Goal: Information Seeking & Learning: Learn about a topic

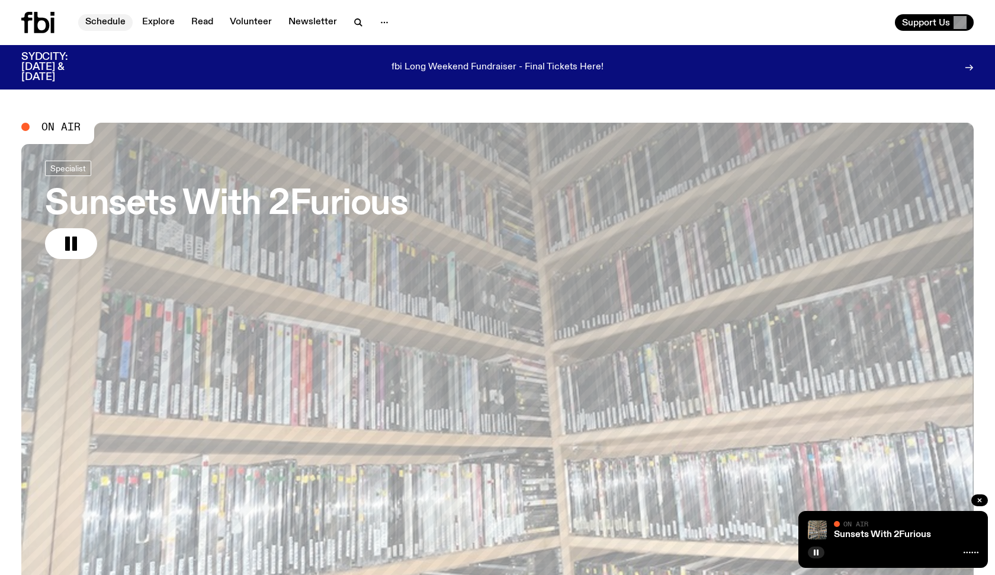
click at [95, 21] on link "Schedule" at bounding box center [105, 22] width 54 height 17
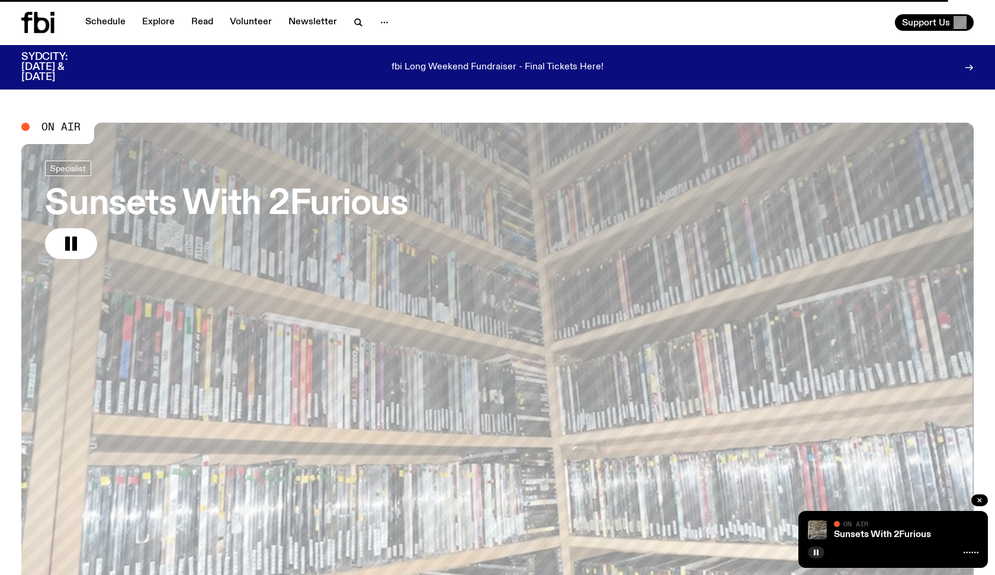
click at [128, 211] on h3 "Sunsets With 2Furious" at bounding box center [226, 204] width 363 height 33
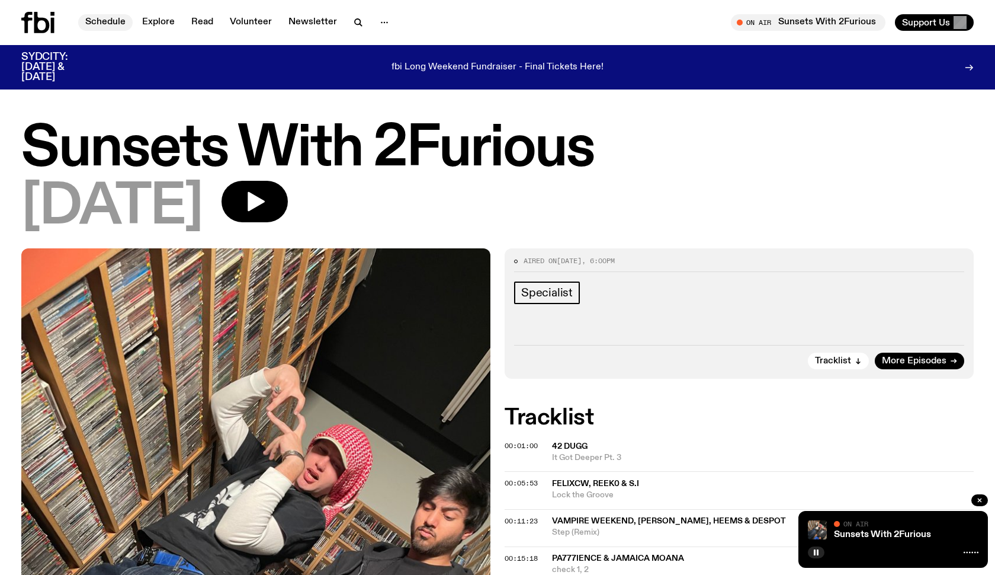
click at [106, 22] on link "Schedule" at bounding box center [105, 22] width 54 height 17
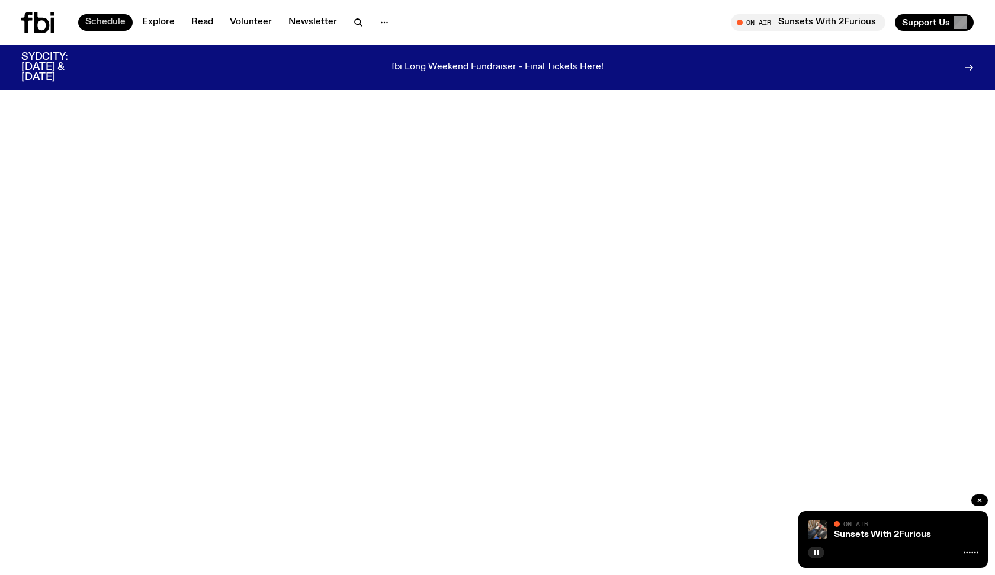
click at [116, 20] on link "Schedule" at bounding box center [105, 22] width 54 height 17
click at [36, 23] on icon at bounding box center [41, 22] width 15 height 21
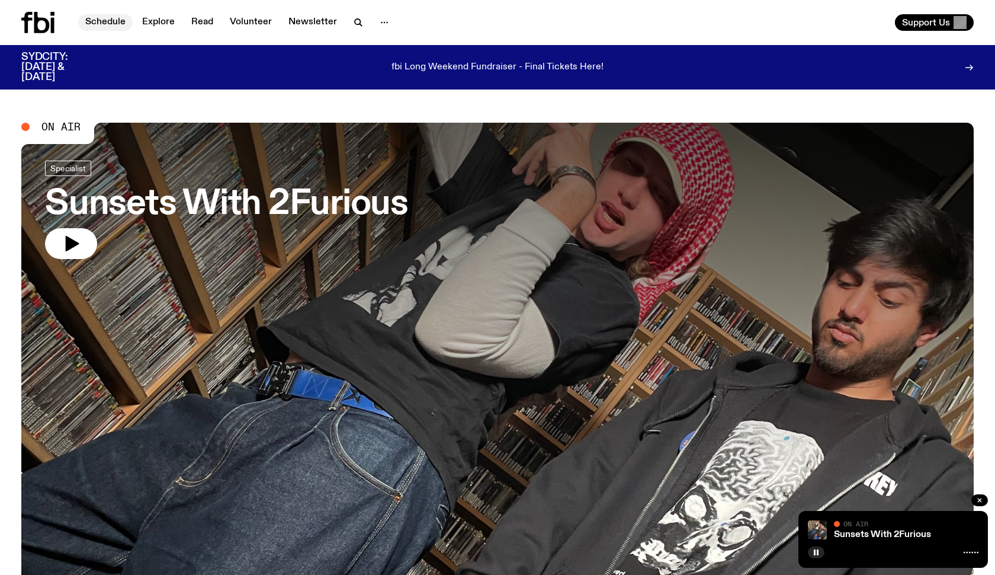
click at [104, 24] on link "Schedule" at bounding box center [105, 22] width 54 height 17
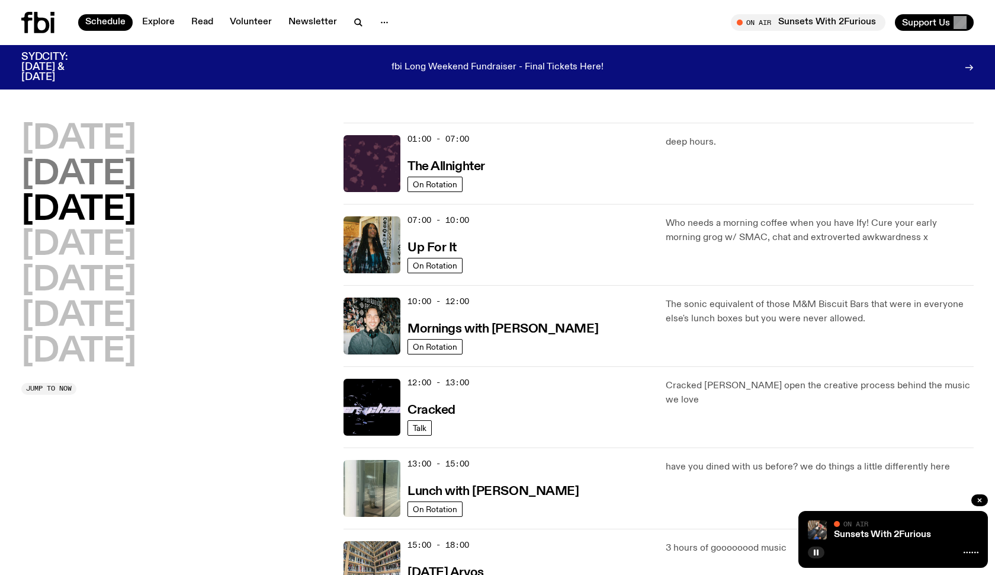
click at [119, 179] on h2 "[DATE]" at bounding box center [78, 174] width 115 height 33
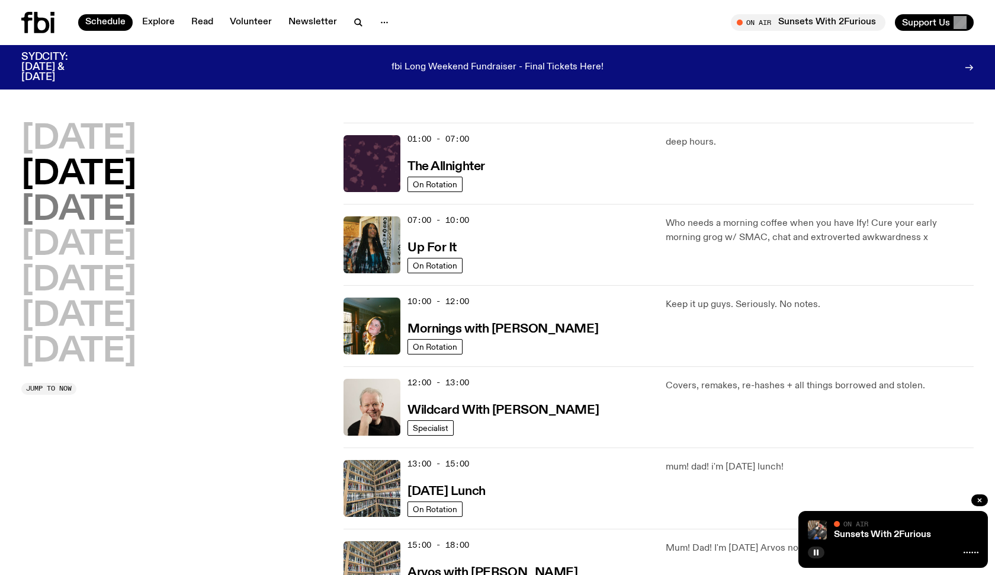
click at [106, 207] on h2 "[DATE]" at bounding box center [78, 210] width 115 height 33
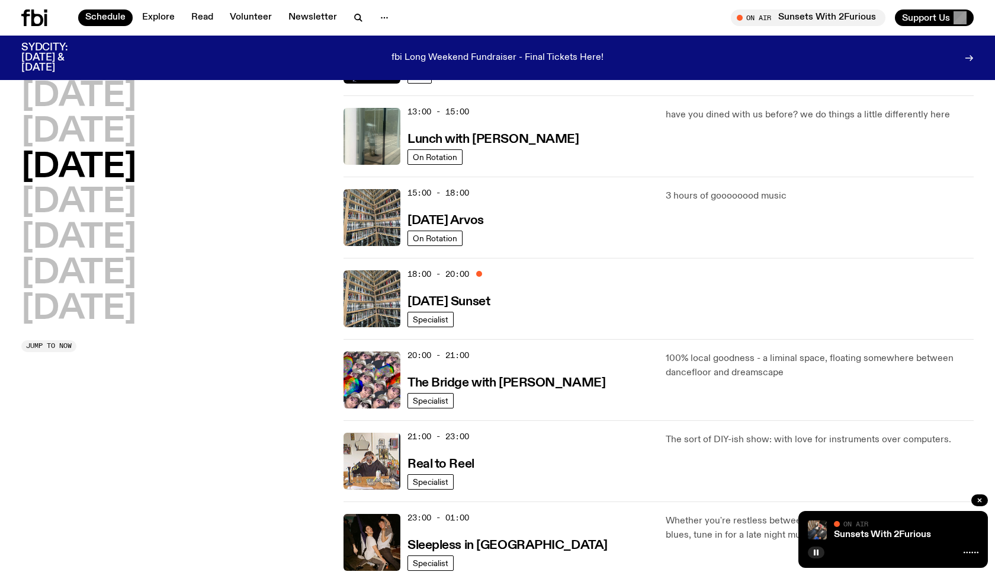
scroll to position [344, 0]
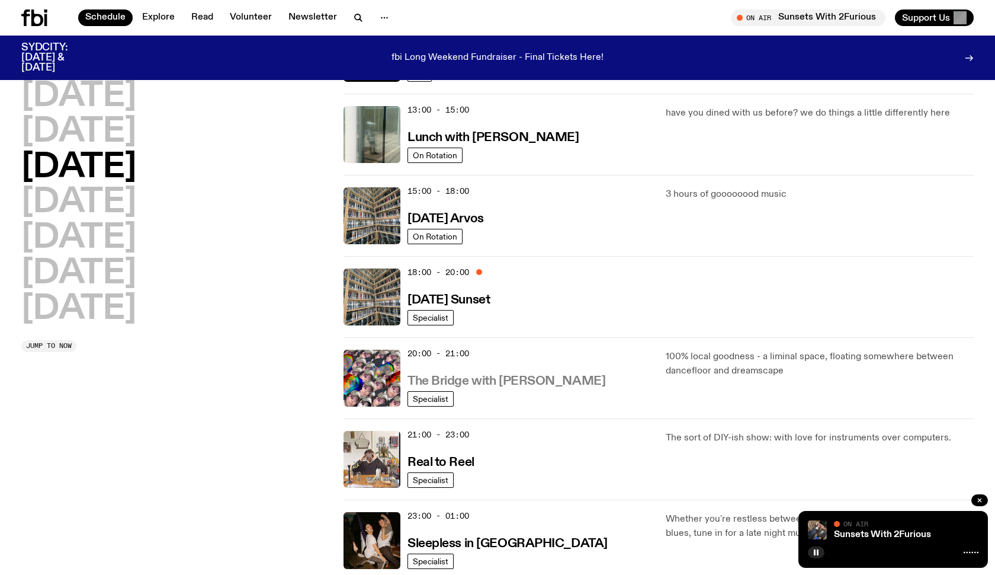
click at [541, 384] on h3 "The Bridge with [PERSON_NAME]" at bounding box center [507, 381] width 198 height 12
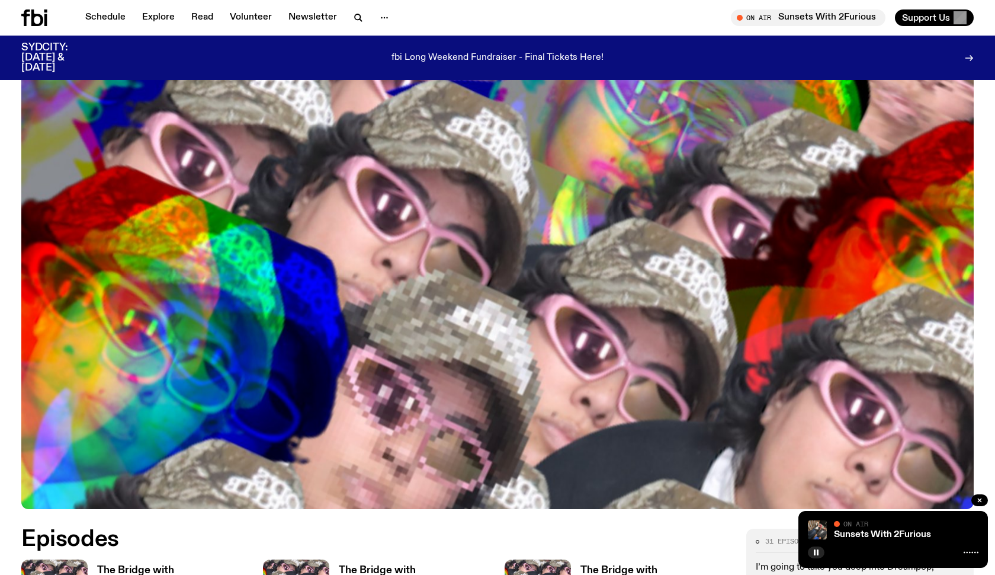
scroll to position [576, 0]
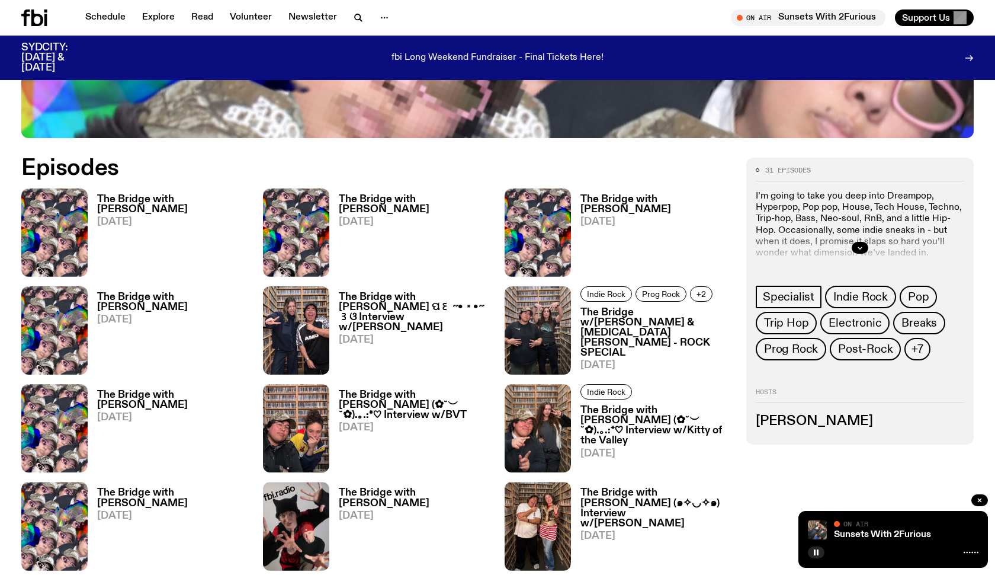
click at [184, 194] on h3 "The Bridge with [PERSON_NAME]" at bounding box center [173, 204] width 152 height 20
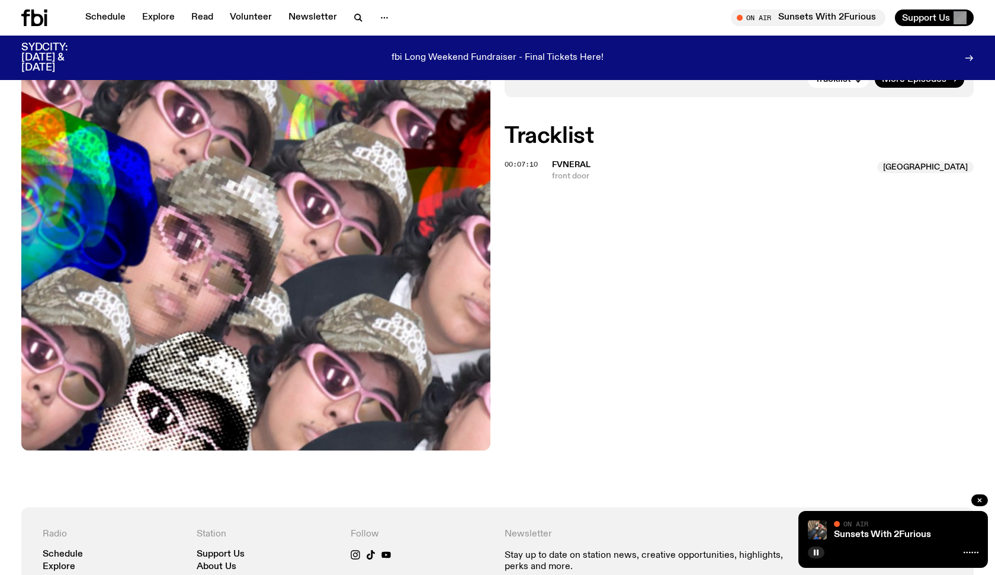
scroll to position [414, 0]
click at [548, 135] on h2 "Tracklist" at bounding box center [739, 135] width 469 height 21
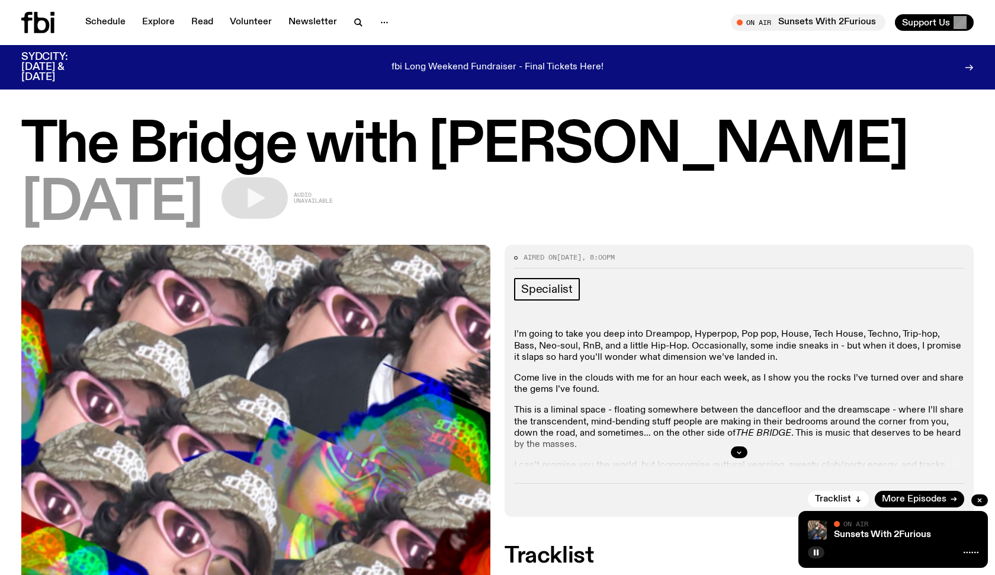
scroll to position [0, 0]
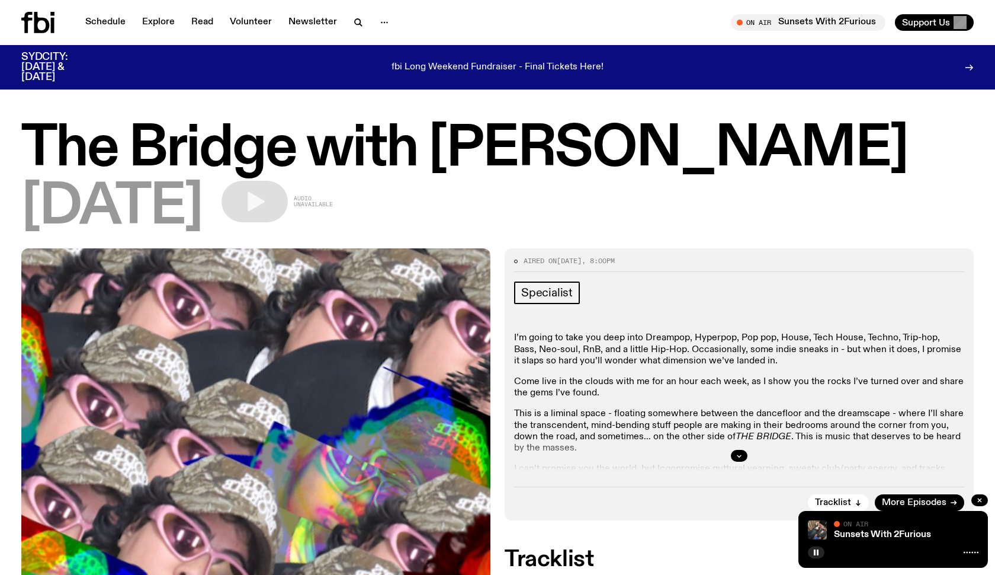
click at [240, 145] on h1 "The Bridge with [PERSON_NAME]" at bounding box center [497, 149] width 952 height 53
click at [141, 212] on span "[DATE]" at bounding box center [111, 207] width 181 height 53
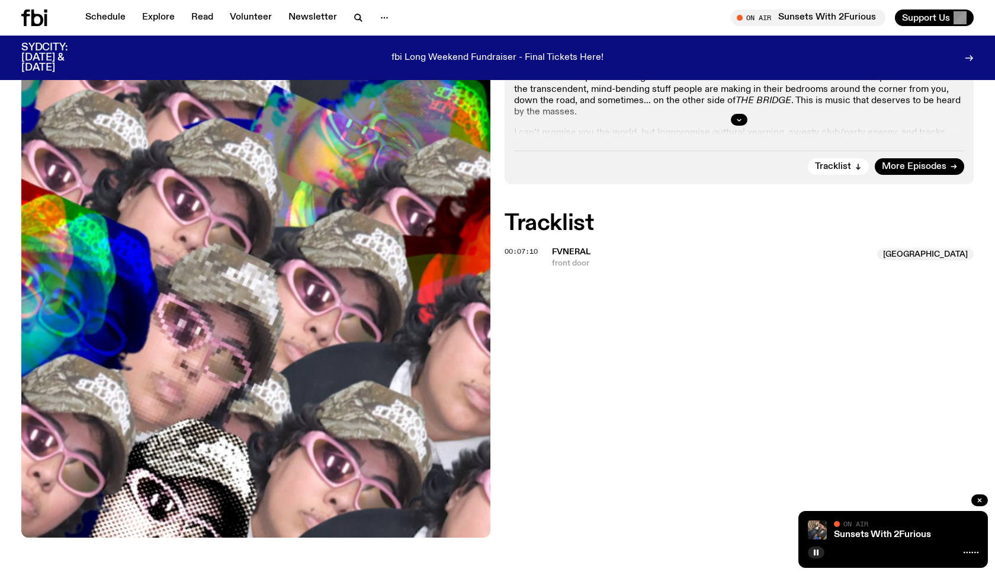
scroll to position [328, 0]
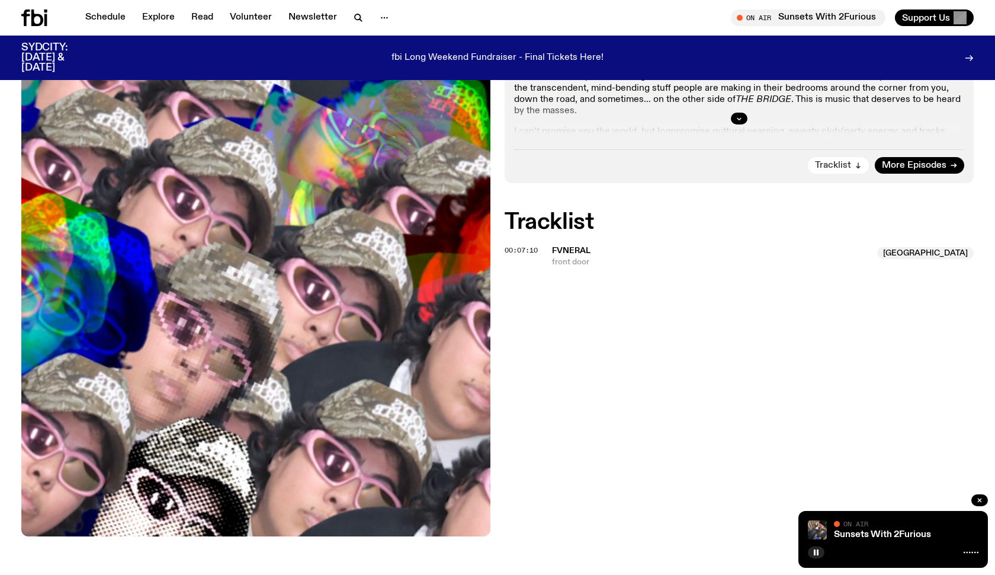
click at [854, 167] on button "Tracklist" at bounding box center [838, 165] width 61 height 17
